Goal: Task Accomplishment & Management: Complete application form

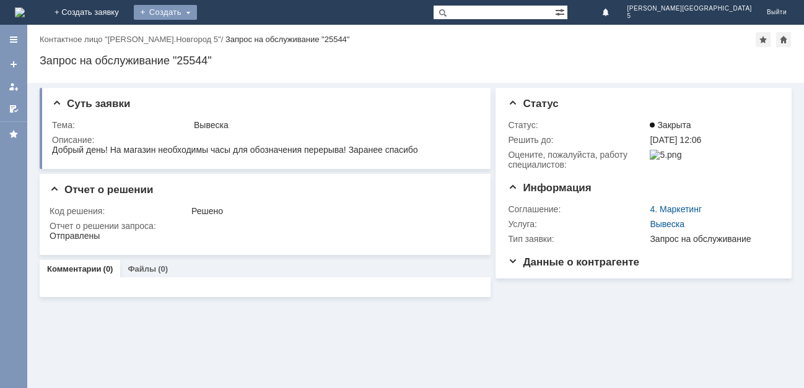
click at [197, 9] on div "Создать" at bounding box center [165, 12] width 63 height 15
click at [126, 11] on link "+ Создать заявку" at bounding box center [86, 12] width 79 height 25
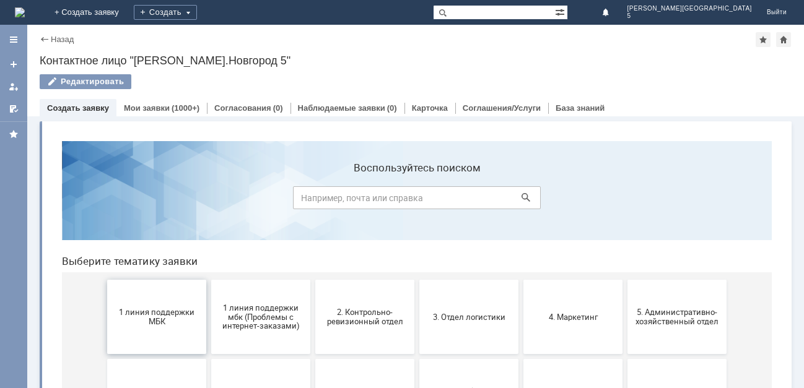
click at [146, 314] on span "1 линия поддержки МБК" at bounding box center [157, 317] width 92 height 19
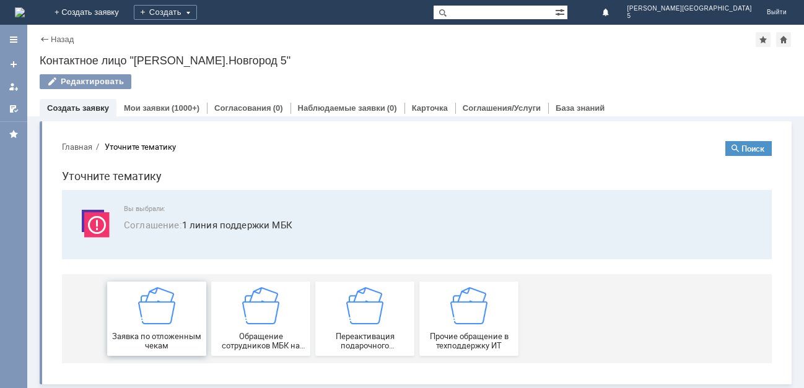
click at [148, 313] on img at bounding box center [156, 305] width 37 height 37
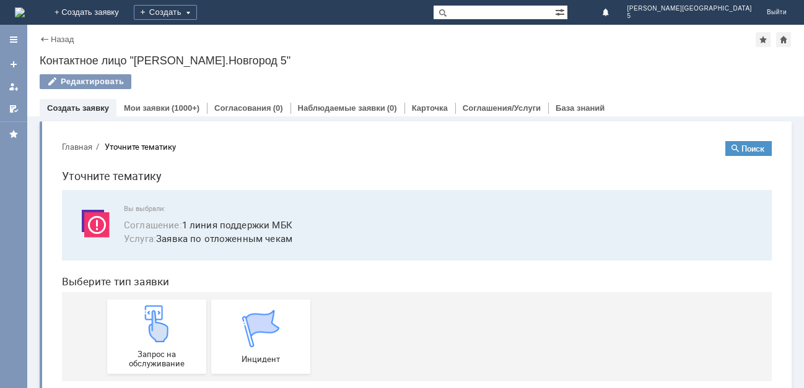
click at [148, 313] on img at bounding box center [156, 323] width 37 height 37
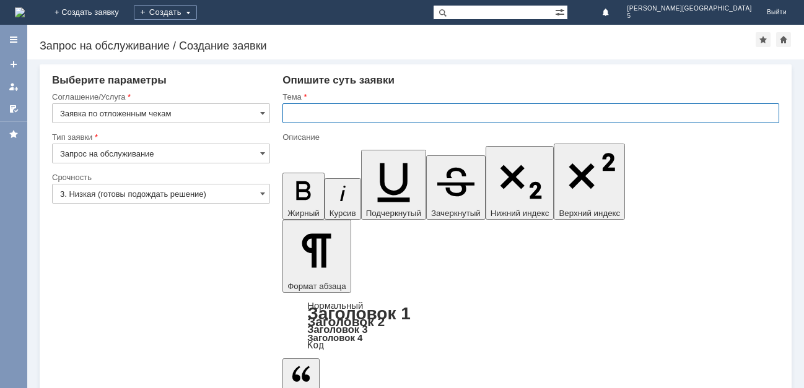
click at [291, 113] on input "text" at bounding box center [531, 113] width 497 height 20
type input "Отложенные чеки от [DATE]"
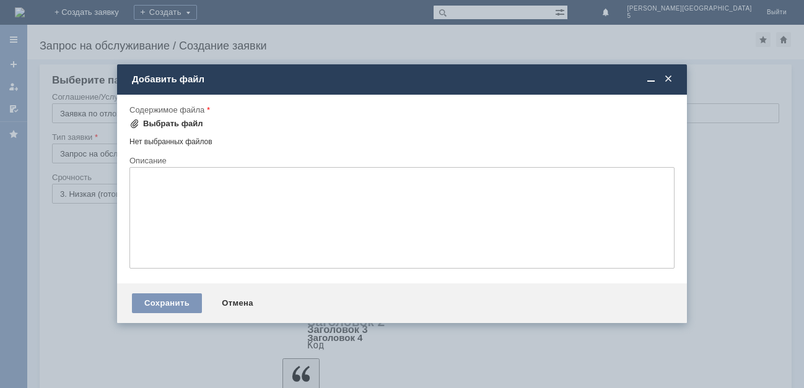
click at [161, 118] on div "Выбрать файл" at bounding box center [166, 123] width 74 height 15
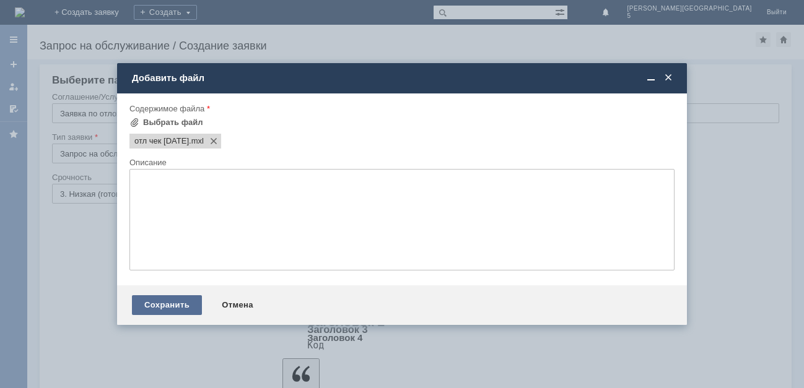
click at [151, 302] on div "Сохранить" at bounding box center [167, 306] width 70 height 20
